Goal: Information Seeking & Learning: Learn about a topic

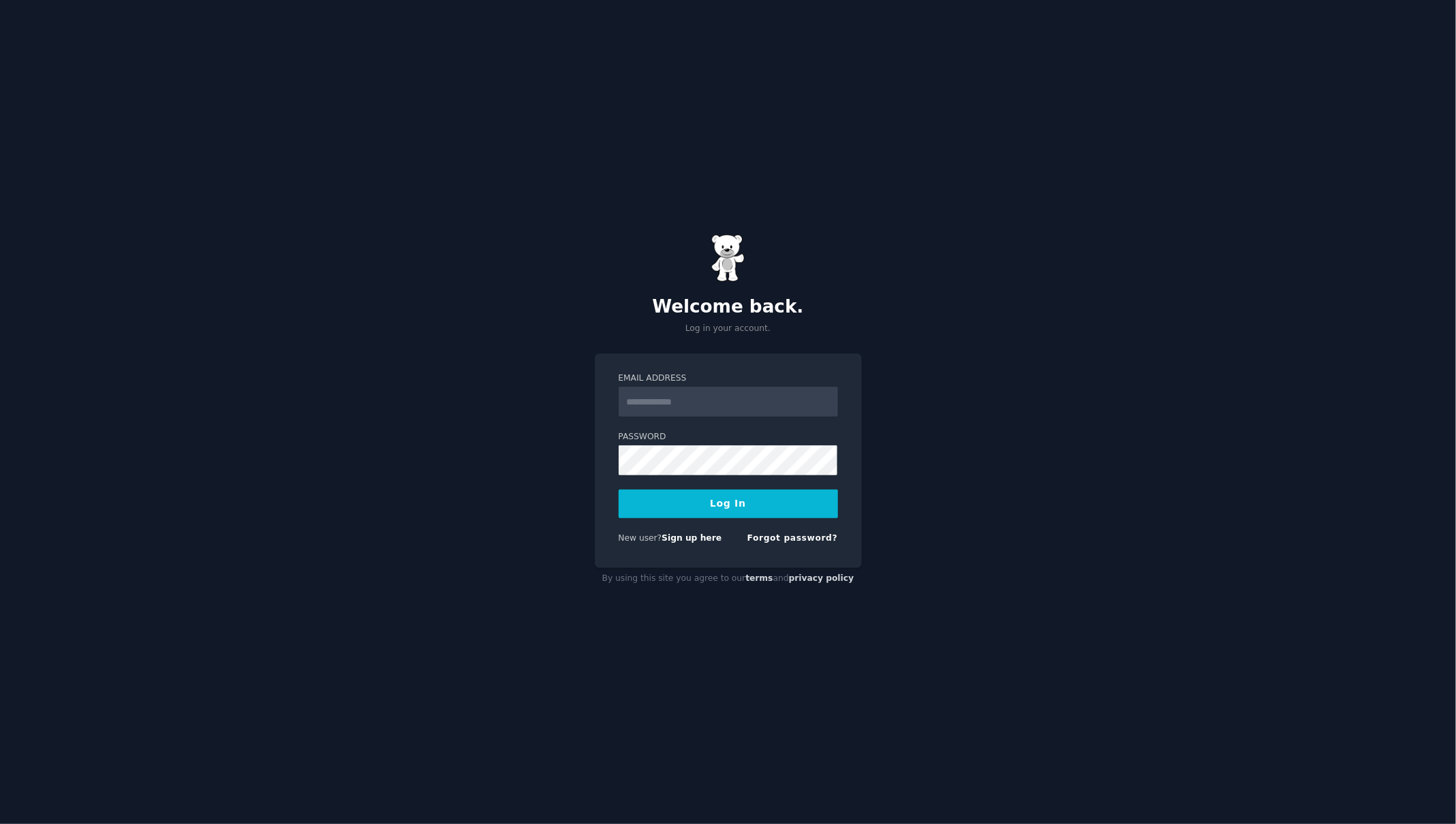
click at [688, 400] on input "Email Address" at bounding box center [728, 402] width 219 height 30
type input "**********"
click at [738, 519] on form "**********" at bounding box center [728, 461] width 219 height 176
click at [731, 508] on button "Log In" at bounding box center [728, 504] width 219 height 28
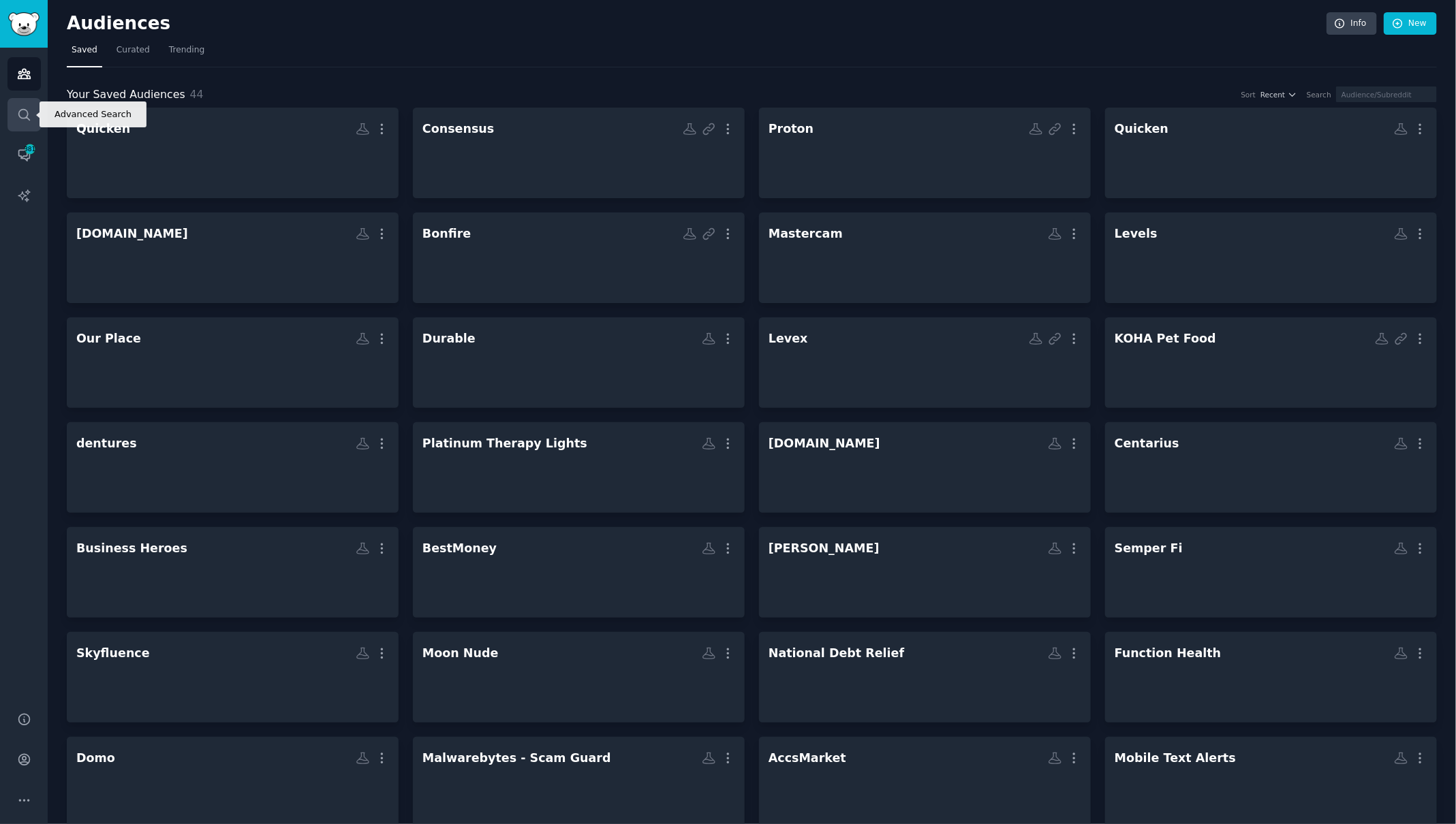
click at [28, 116] on icon "Sidebar" at bounding box center [24, 114] width 15 height 15
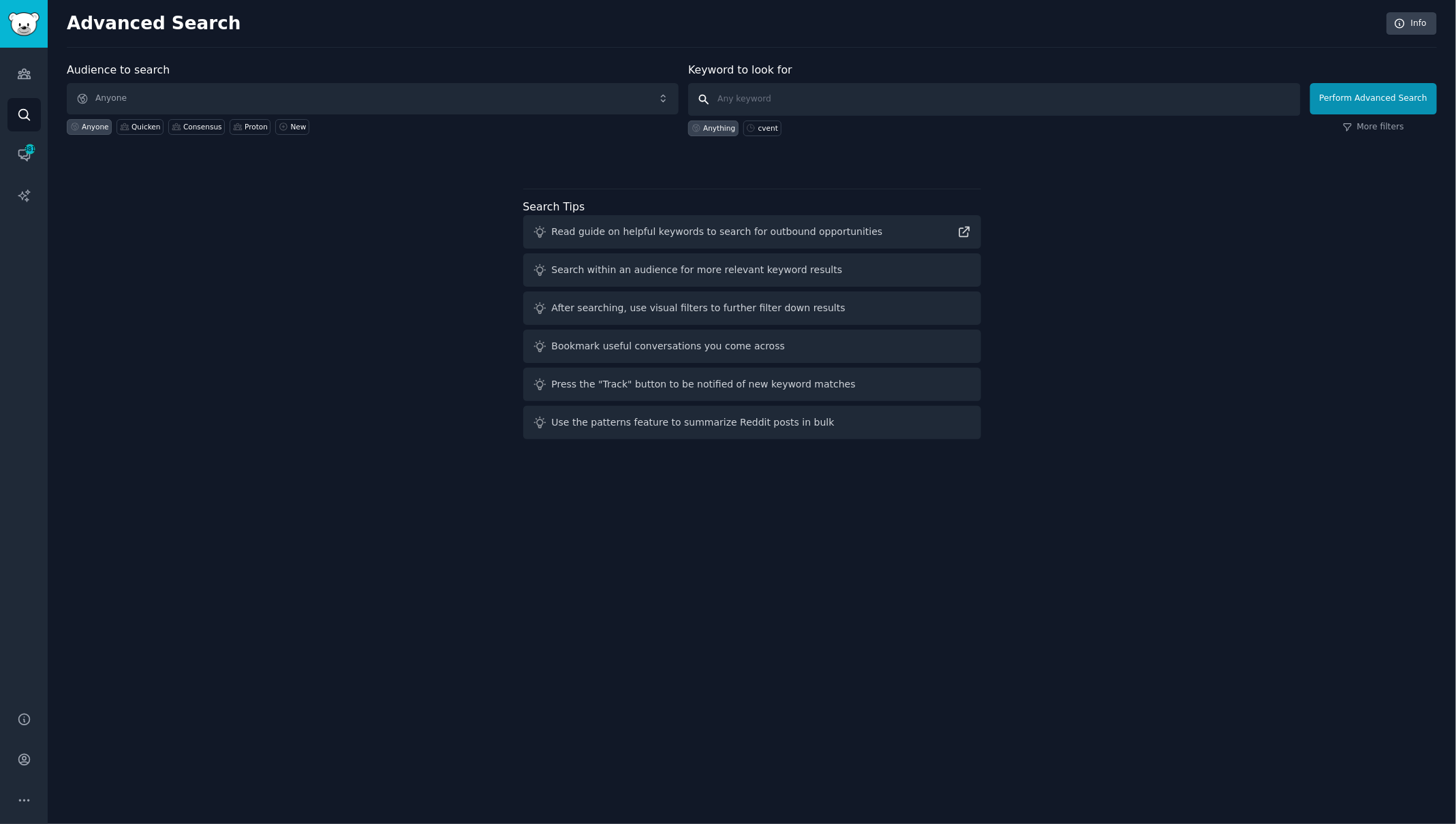
click at [750, 102] on input "text" at bounding box center [994, 99] width 612 height 33
type input "gruns"
click button "Perform Advanced Search" at bounding box center [1373, 98] width 127 height 31
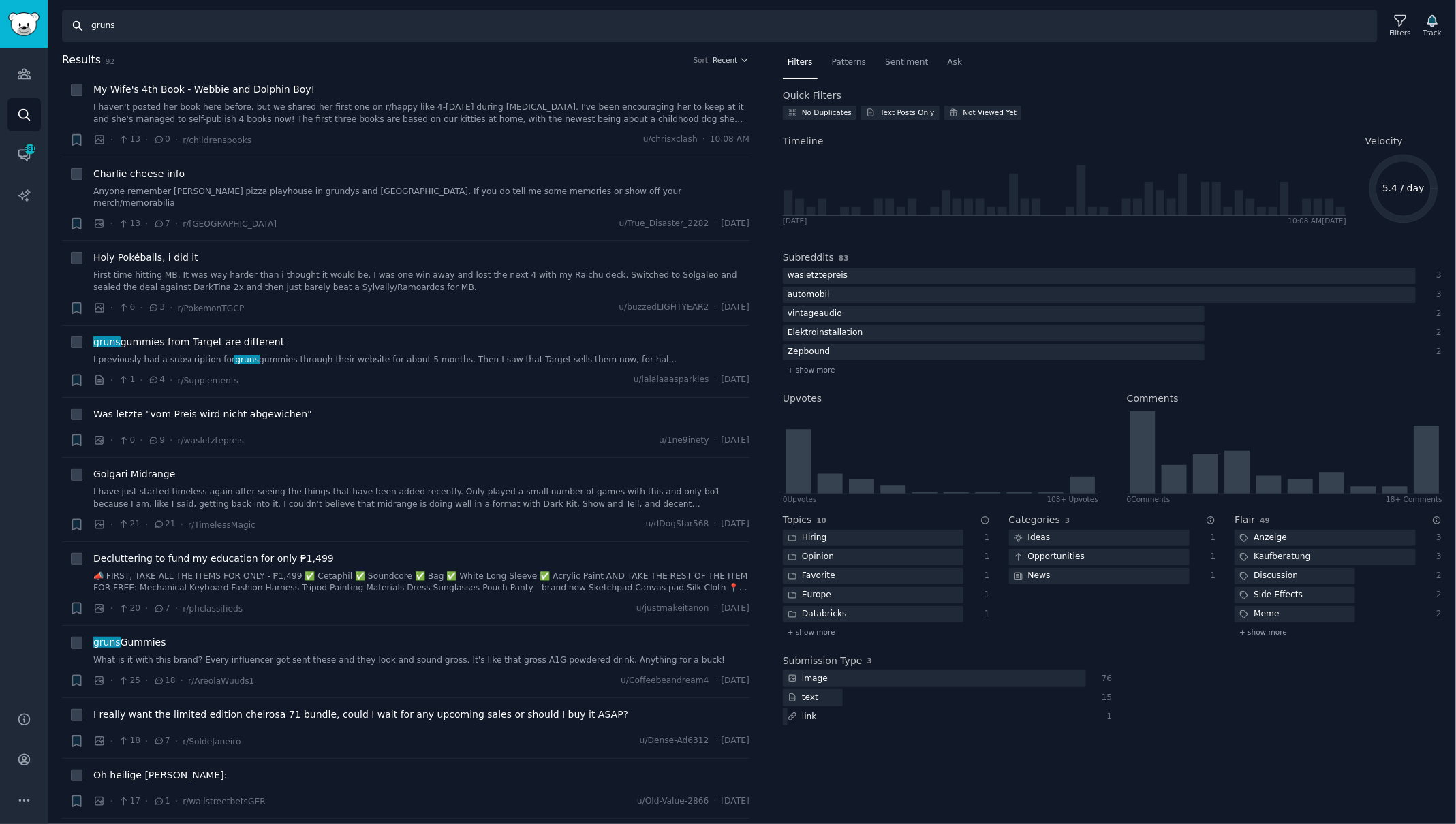
click at [189, 28] on input "gruns" at bounding box center [720, 26] width 1316 height 33
click at [887, 56] on span "Sentiment" at bounding box center [906, 62] width 43 height 12
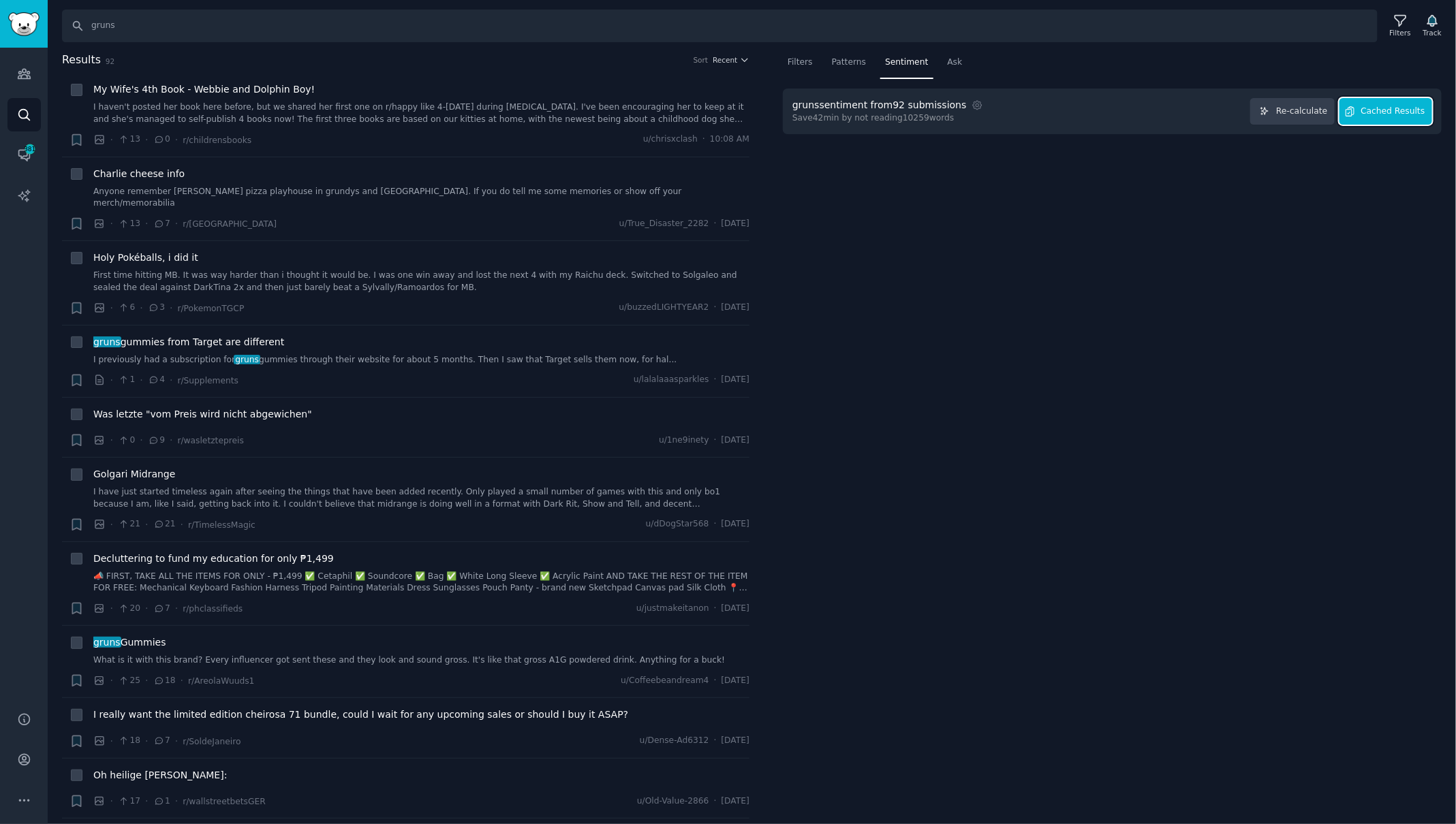
click at [1408, 118] on button "Cached Results" at bounding box center [1386, 111] width 93 height 26
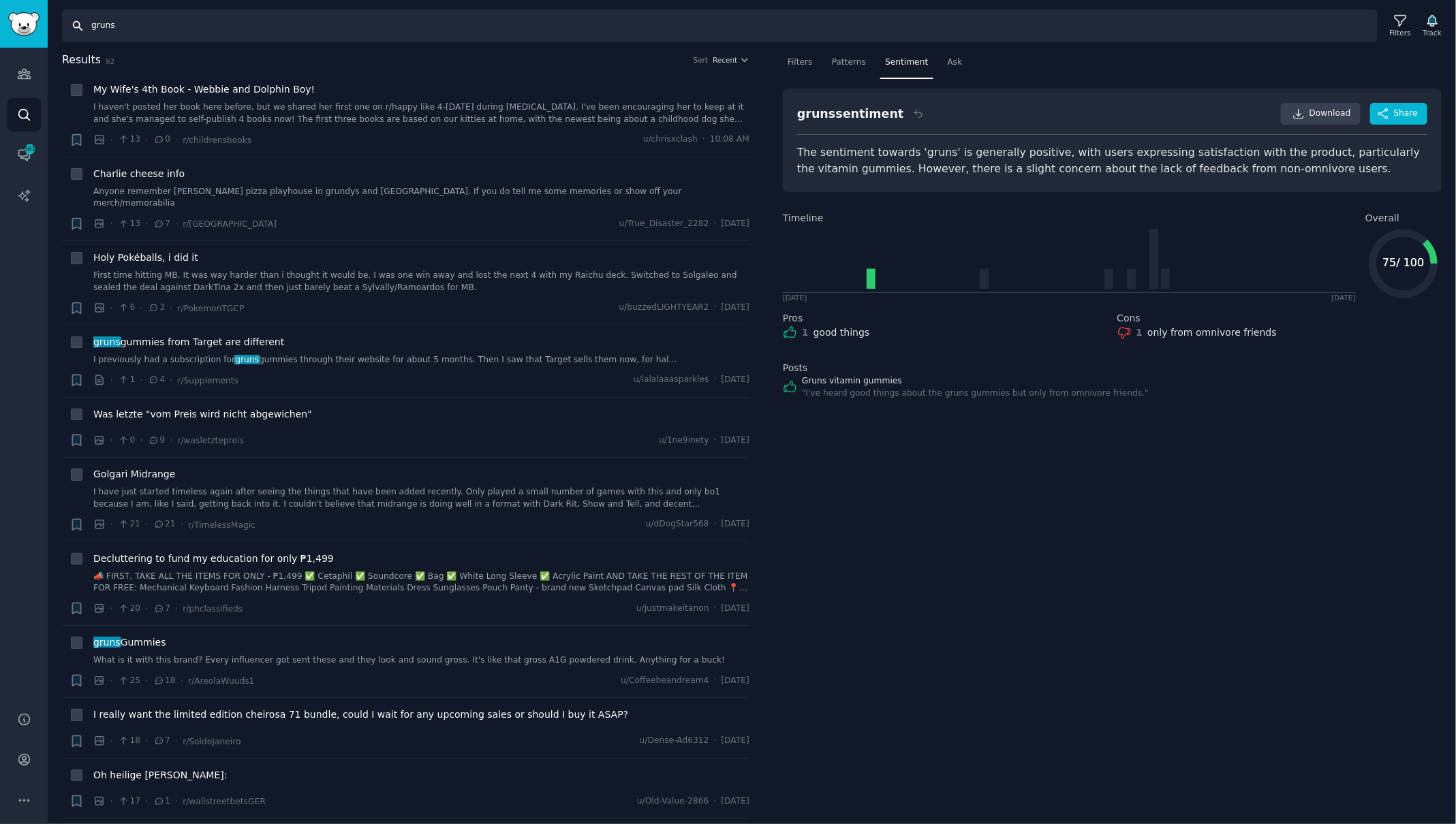
click at [113, 28] on input "gruns" at bounding box center [720, 26] width 1316 height 33
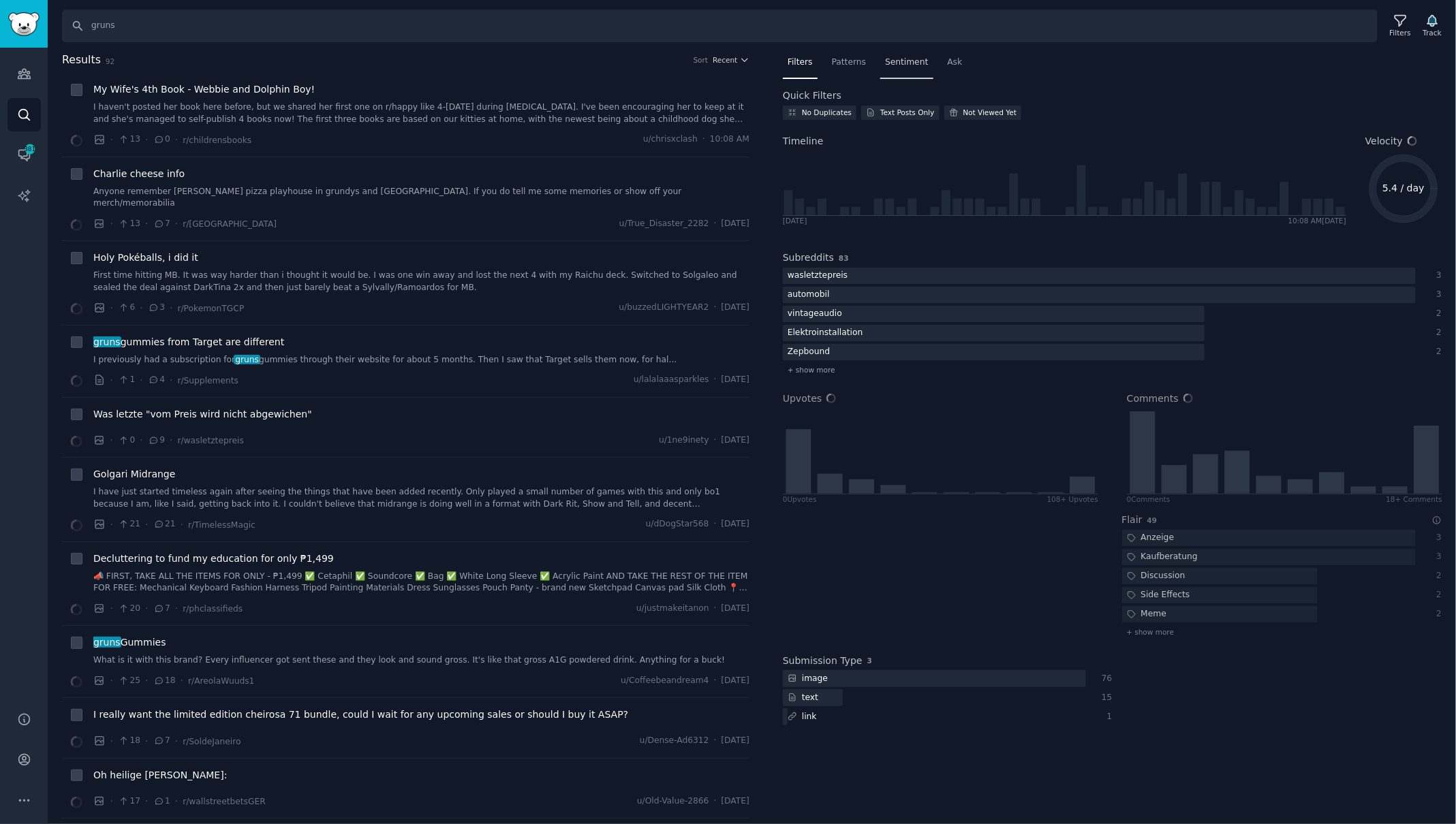
click at [901, 62] on span "Sentiment" at bounding box center [906, 62] width 43 height 12
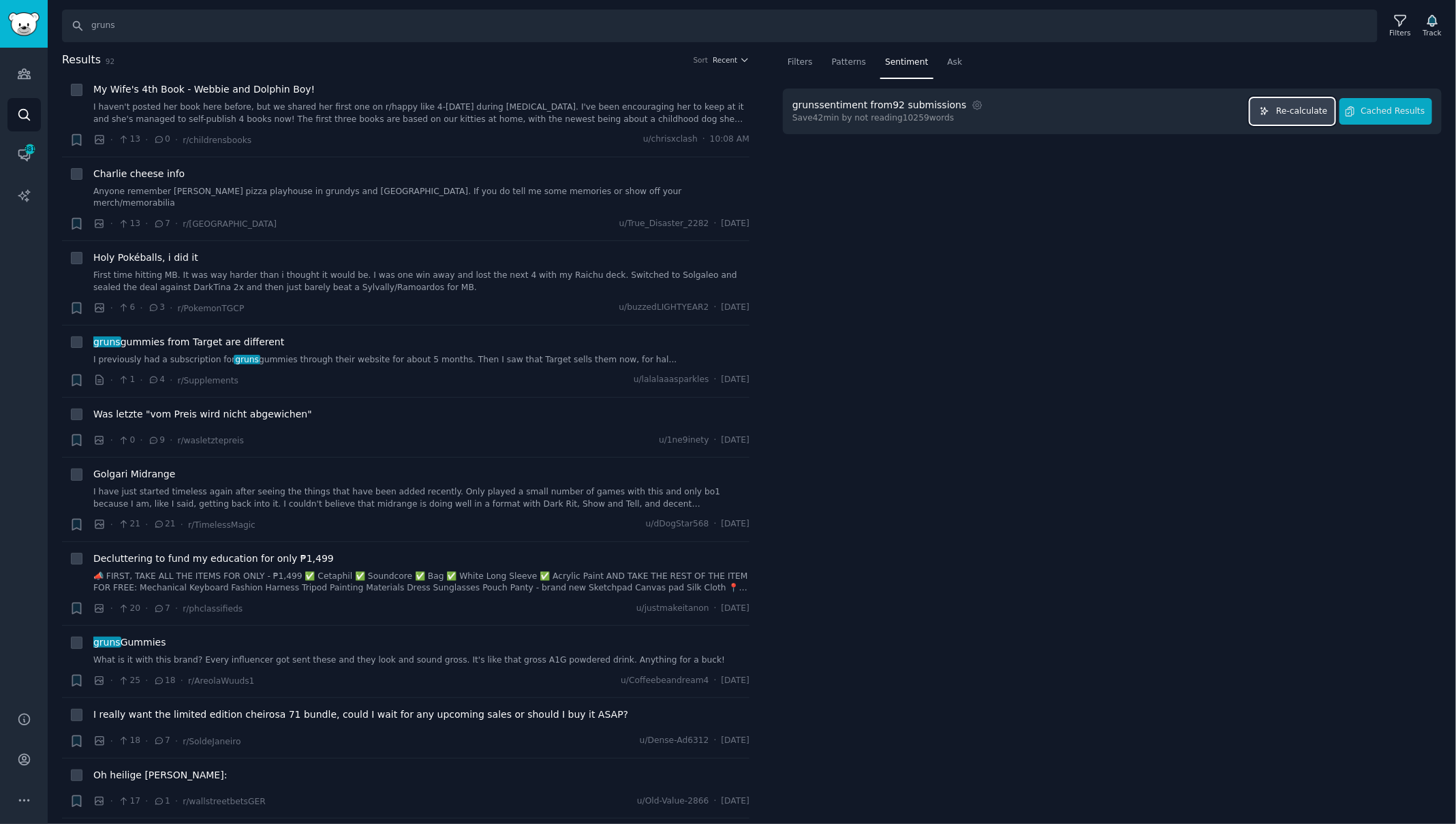
click at [1288, 114] on span "Re-calculate" at bounding box center [1302, 112] width 51 height 12
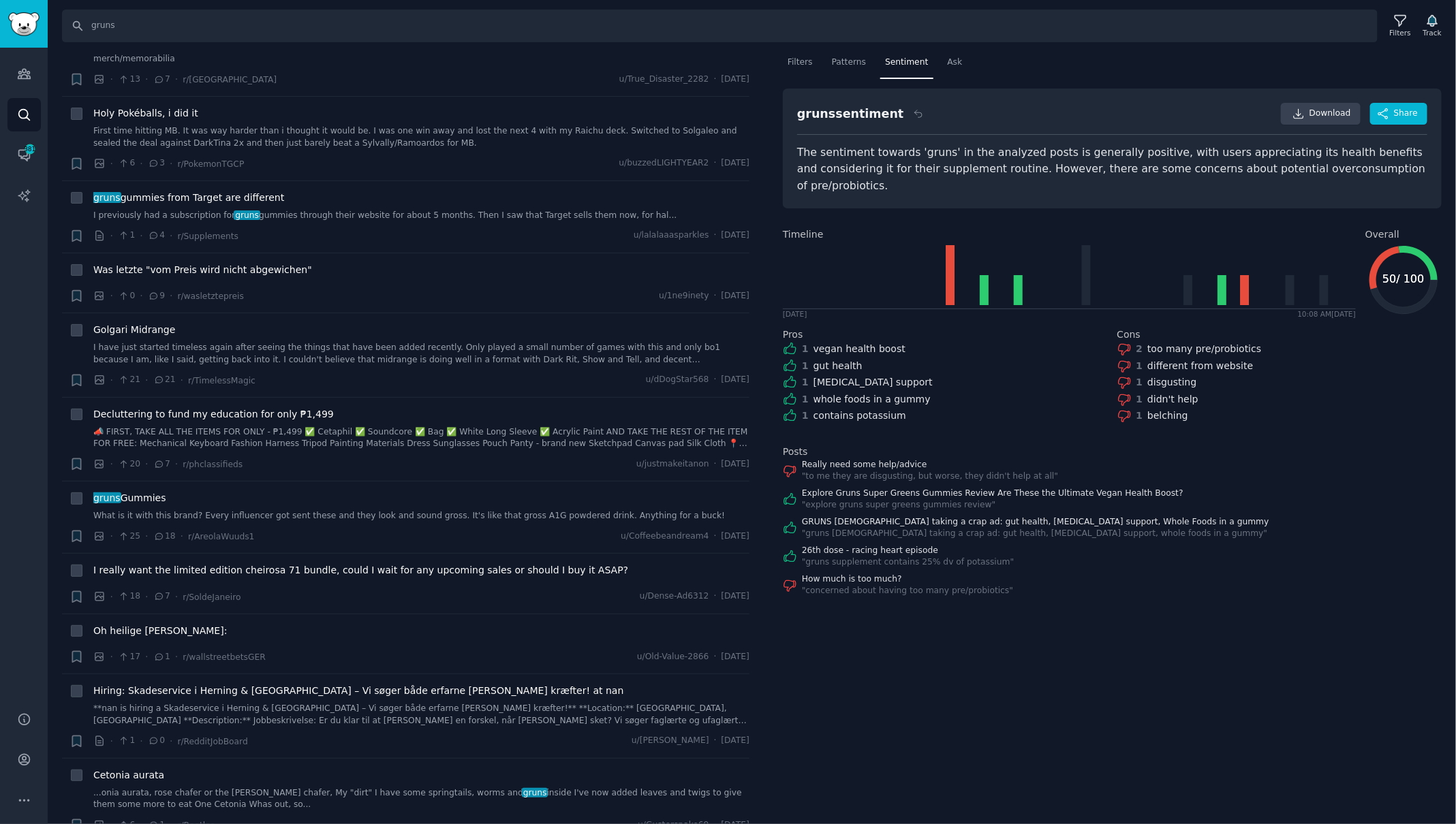
scroll to position [145, 0]
click at [235, 509] on link "What is it with this brand? Every influencer got sent these and they look and s…" at bounding box center [421, 515] width 656 height 12
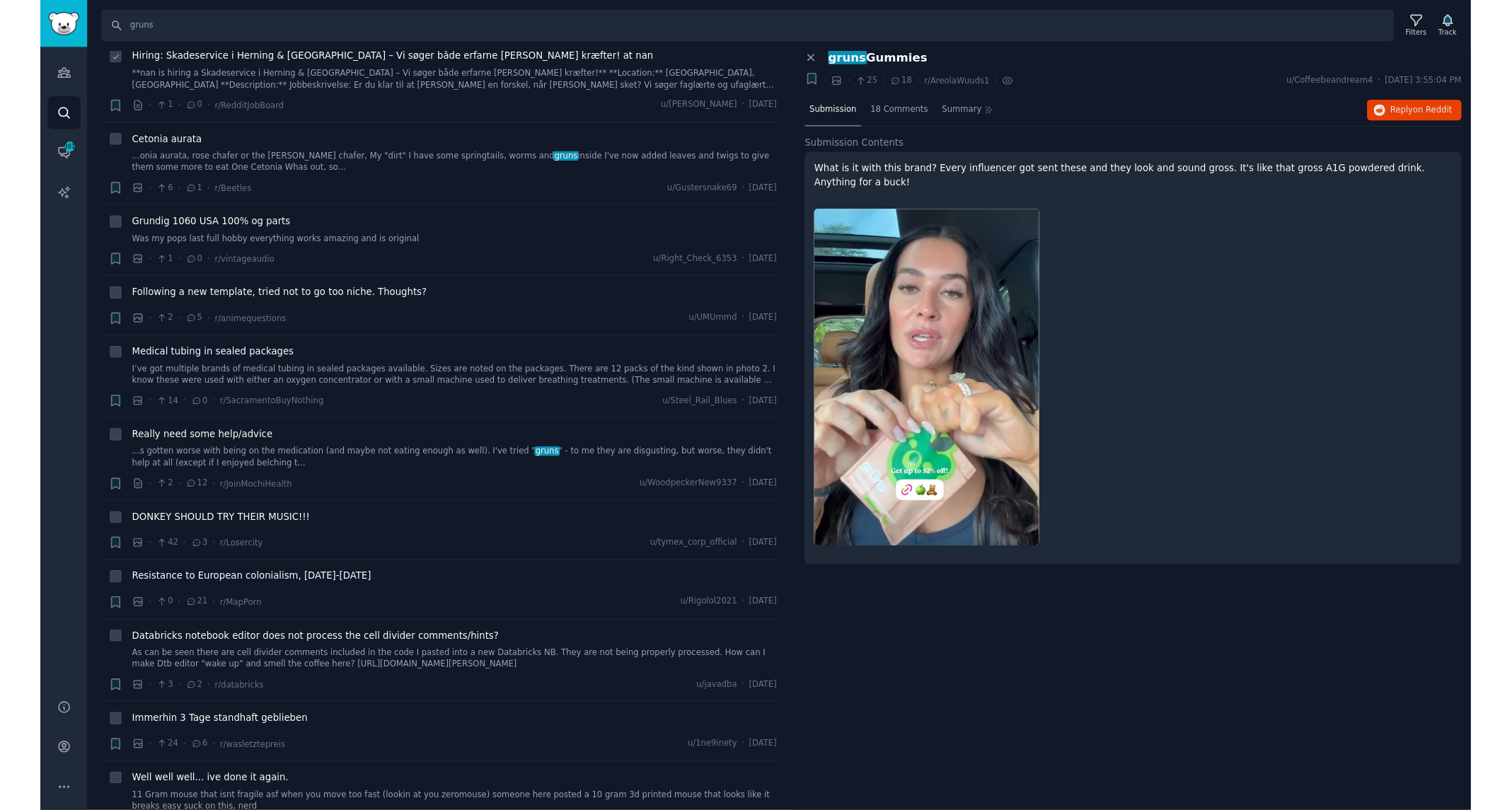
scroll to position [816, 0]
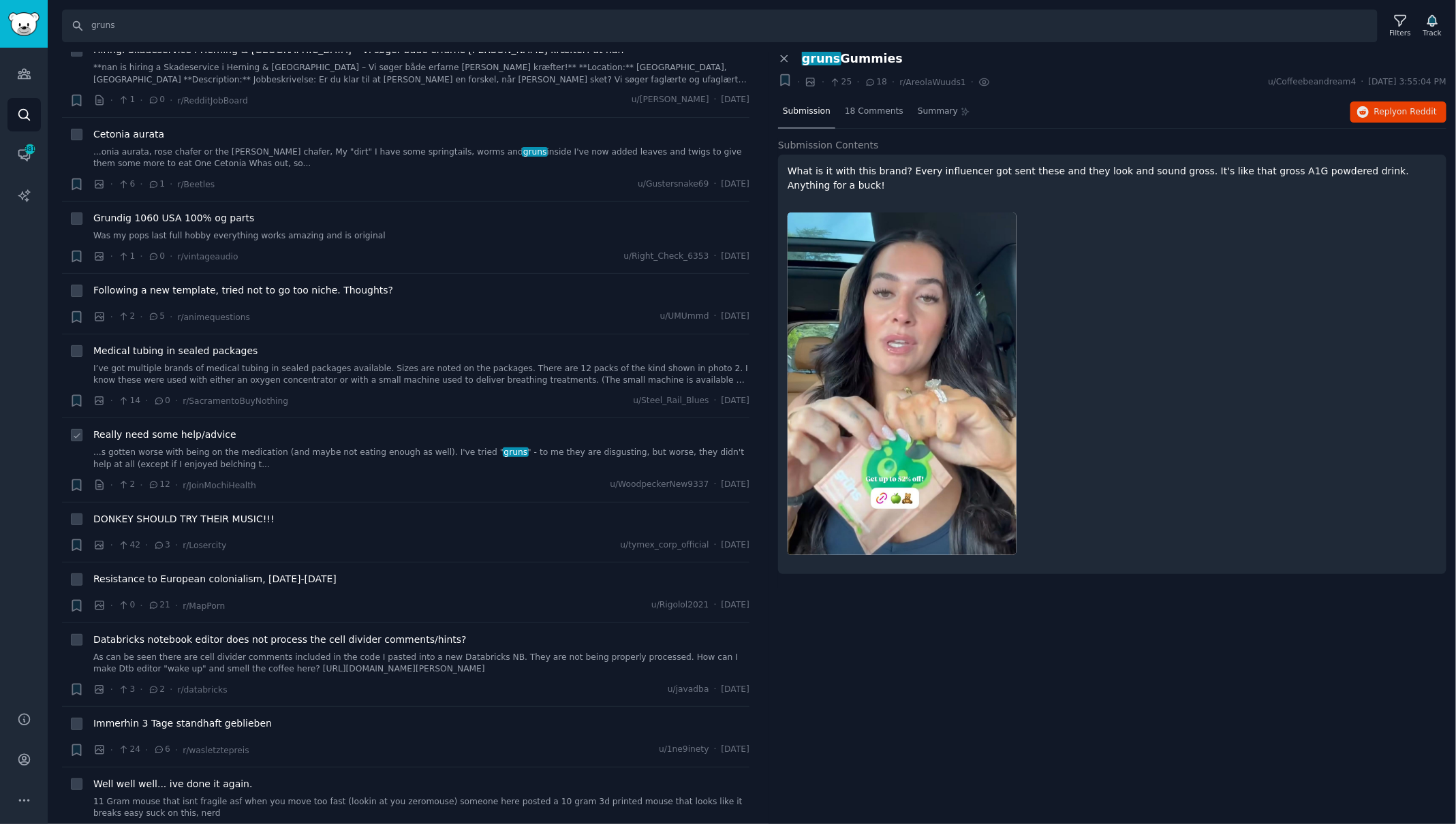
click at [267, 428] on div "Really need some help/advice" at bounding box center [421, 435] width 656 height 15
click at [219, 428] on span "Really need some help/advice" at bounding box center [165, 435] width 143 height 15
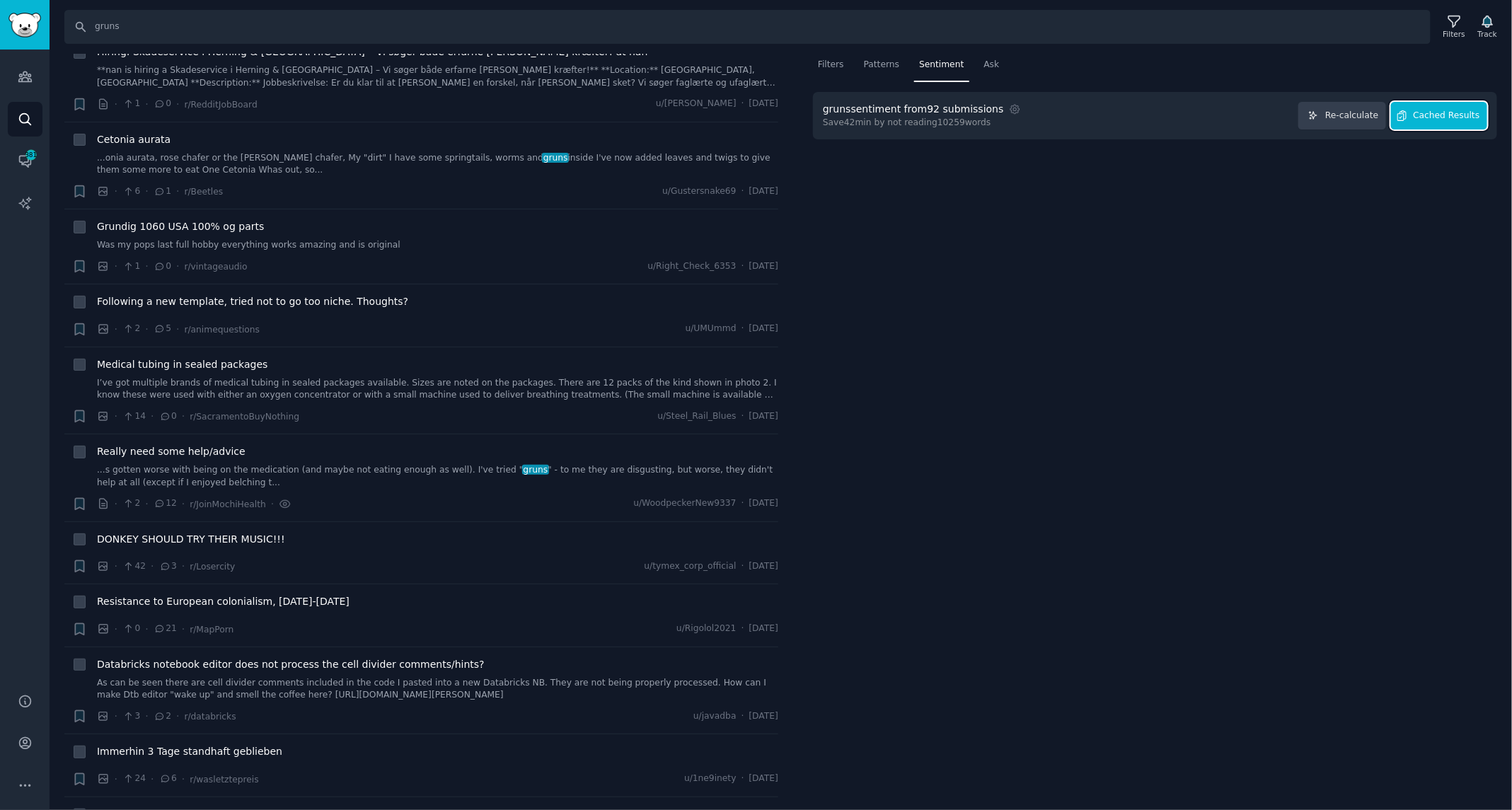
click at [1406, 115] on icon "button" at bounding box center [1402, 115] width 9 height 10
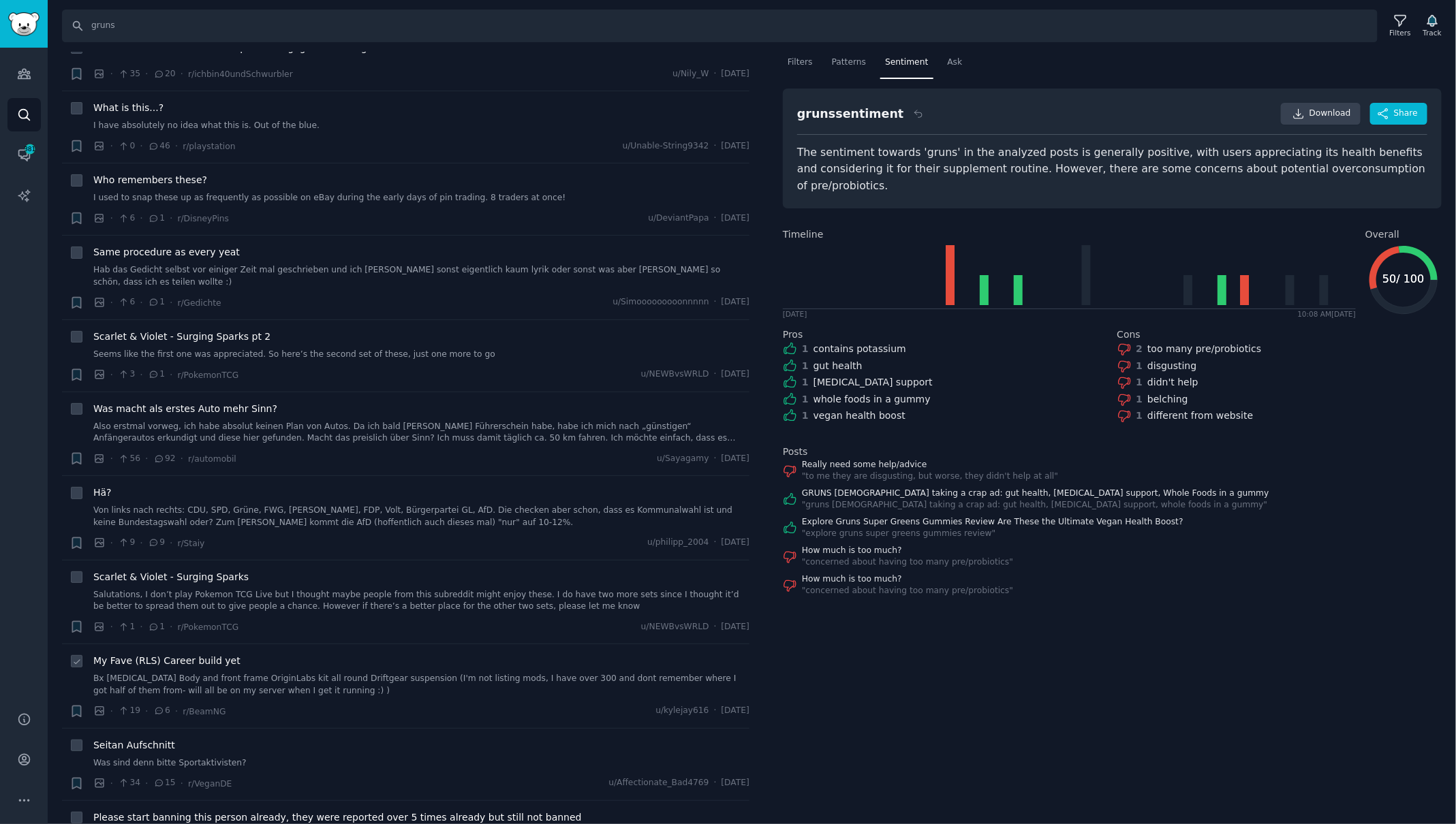
scroll to position [6166, 0]
click at [187, 26] on input "gruns" at bounding box center [720, 26] width 1316 height 33
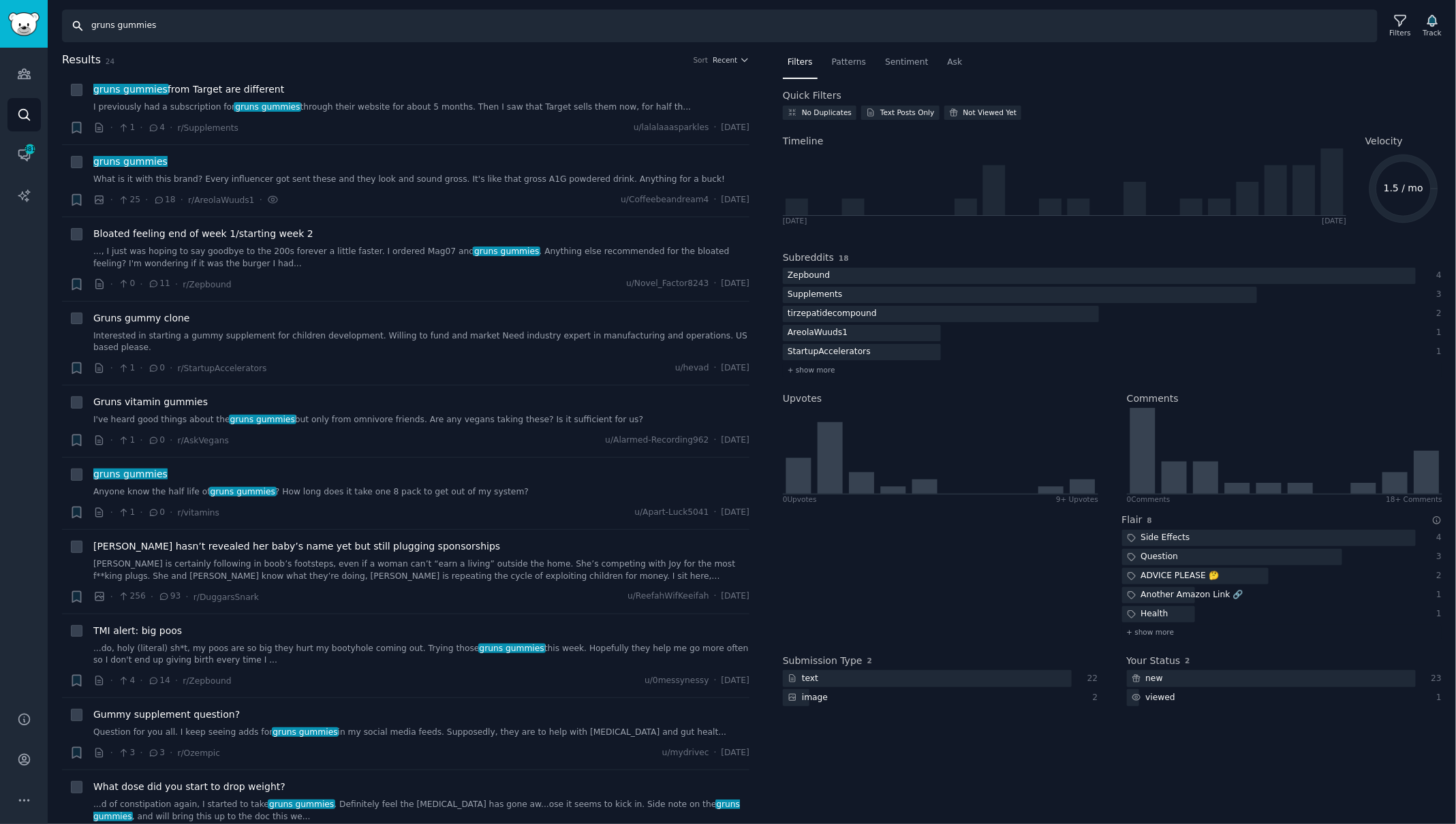
click at [140, 24] on input "gruns gummies" at bounding box center [720, 26] width 1316 height 33
type input "gruns"
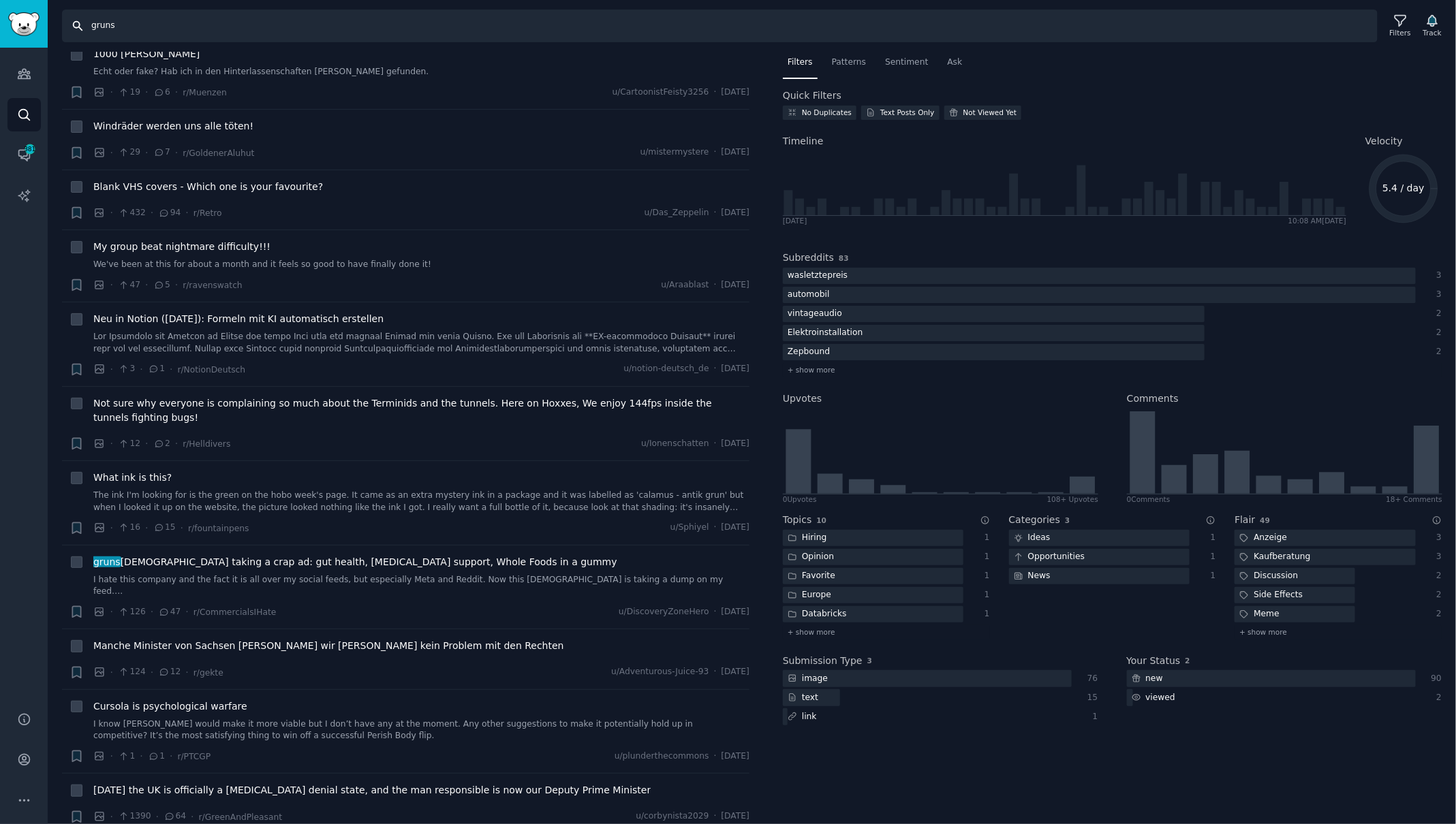
scroll to position [4077, 0]
